Goal: Connect with others: Answer question/provide support

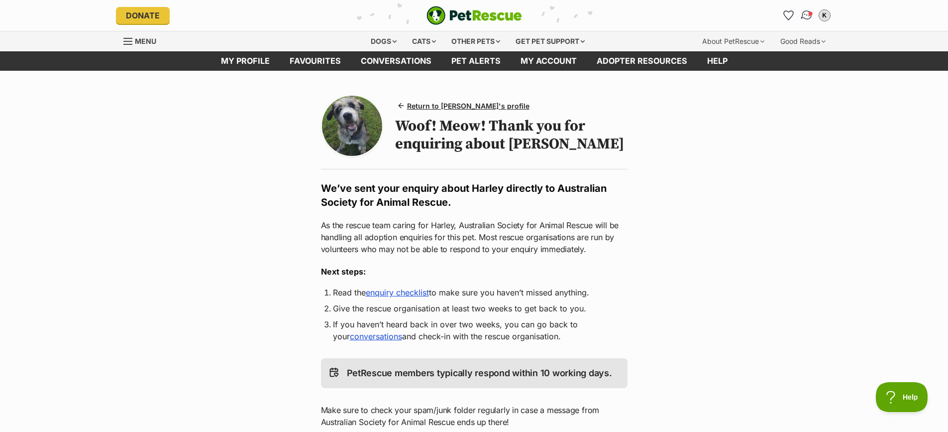
click at [806, 14] on img "Conversations" at bounding box center [806, 15] width 13 height 13
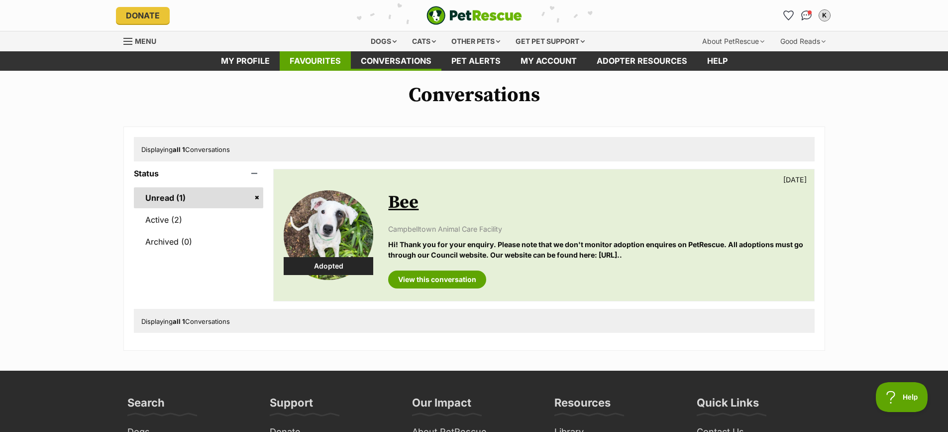
click at [316, 58] on link "Favourites" at bounding box center [315, 60] width 71 height 19
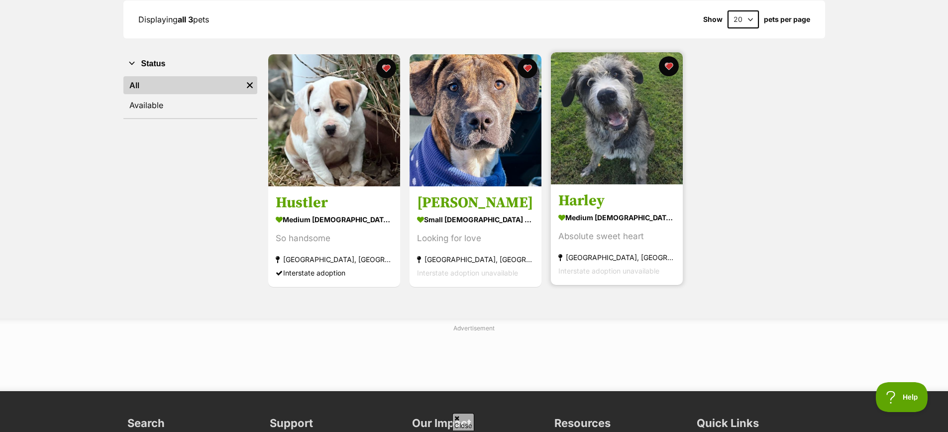
click at [597, 168] on img at bounding box center [617, 118] width 132 height 132
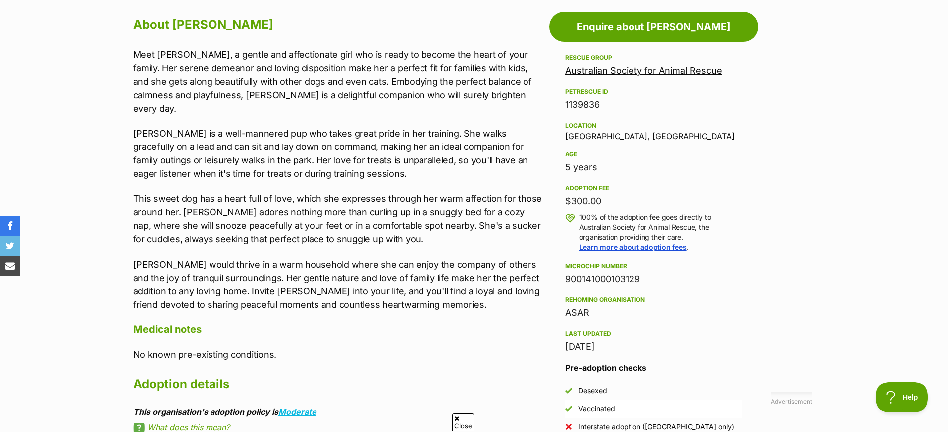
scroll to position [498, 0]
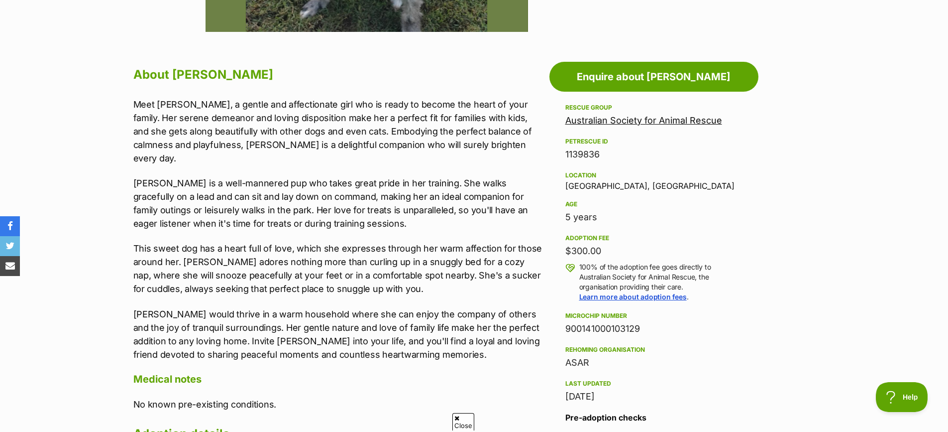
click at [636, 120] on link "Australian Society for Animal Rescue" at bounding box center [643, 120] width 157 height 10
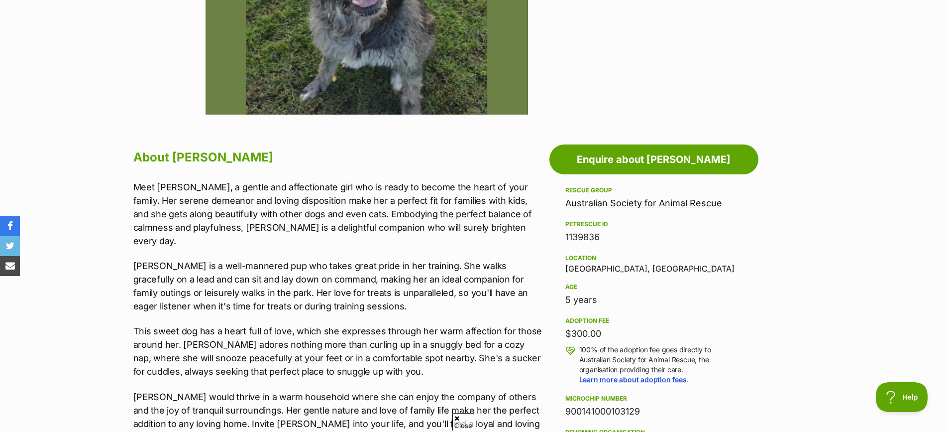
scroll to position [398, 0]
